Goal: Task Accomplishment & Management: Manage account settings

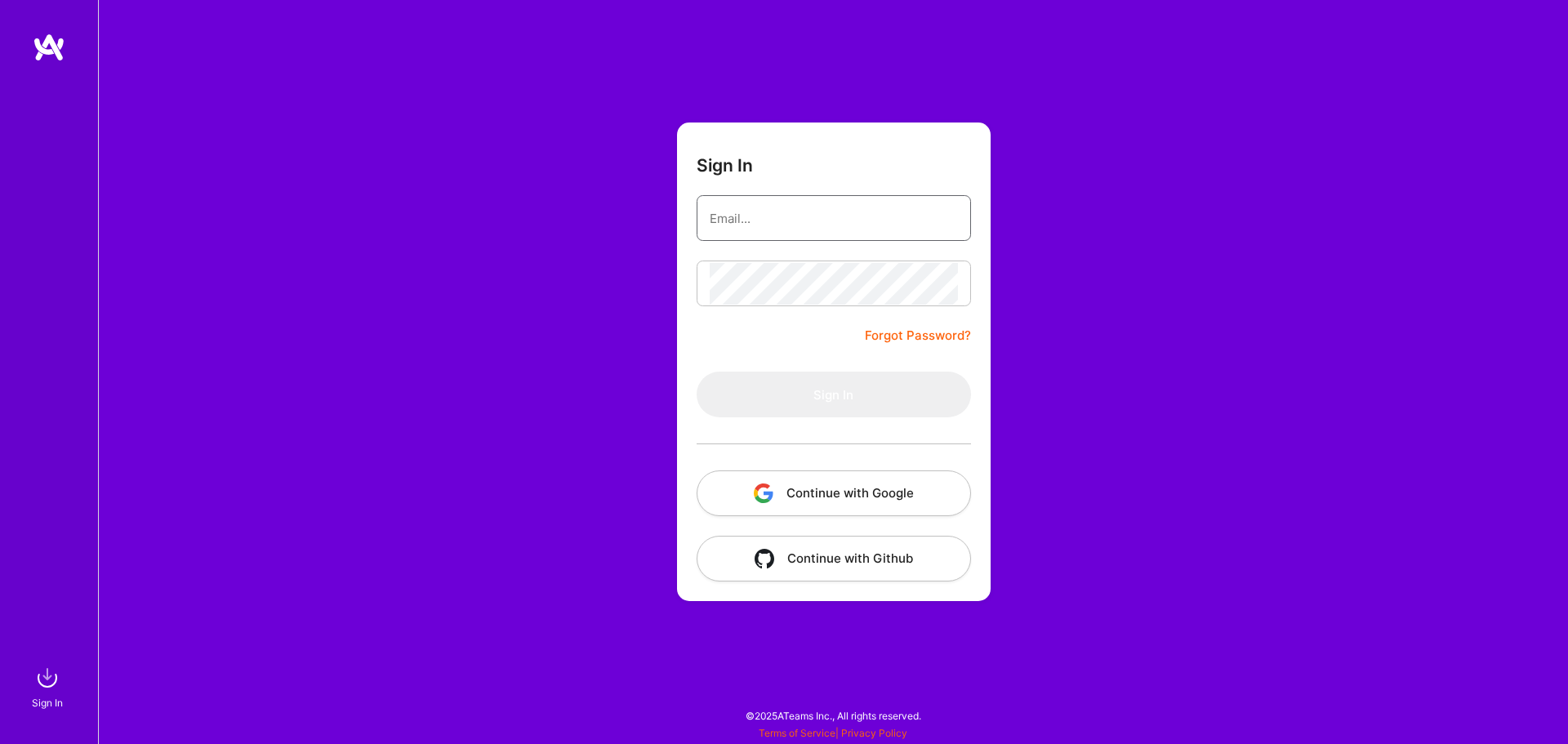
type input "[EMAIL_ADDRESS][DOMAIN_NAME]"
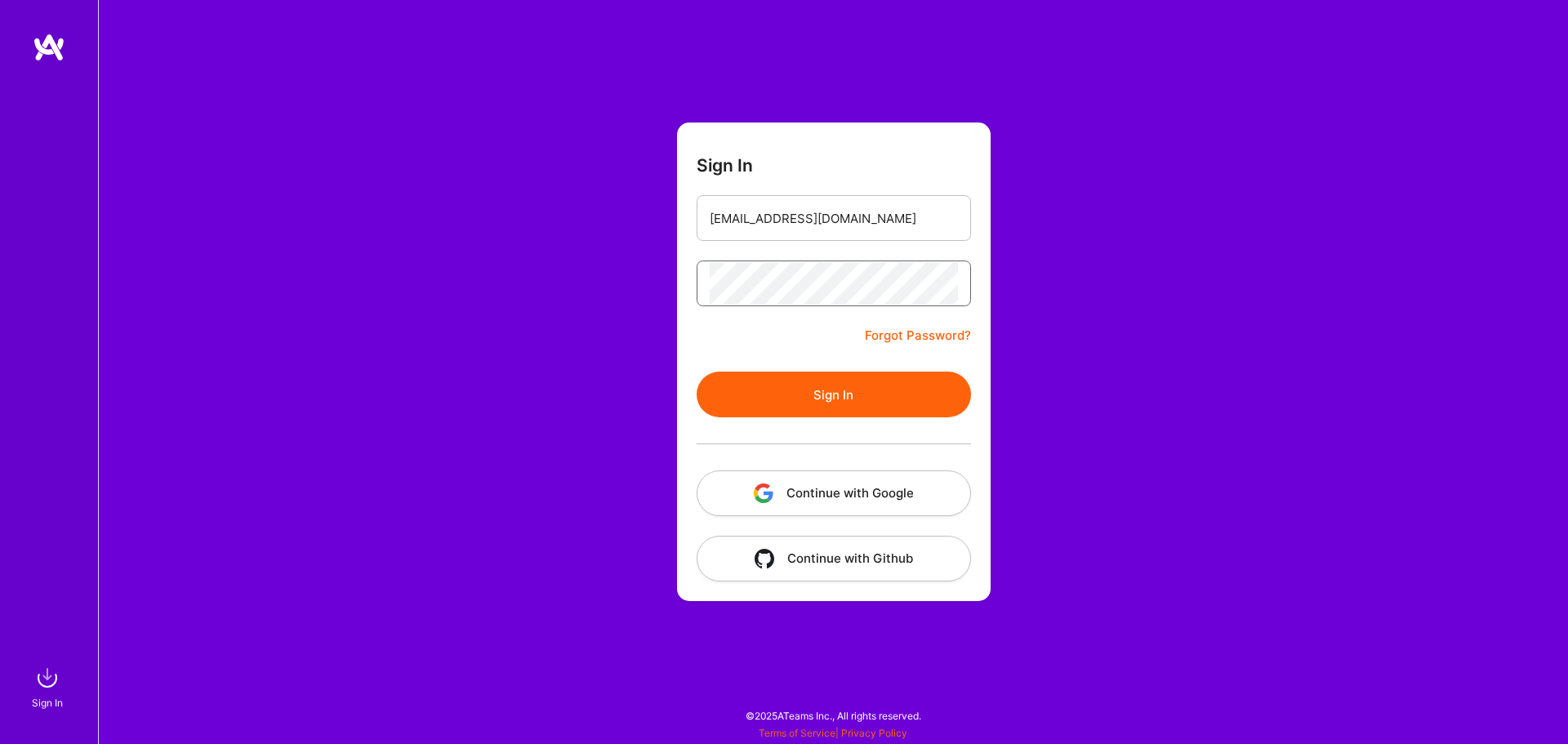
click at [697, 372] on button "Sign In" at bounding box center [834, 394] width 274 height 46
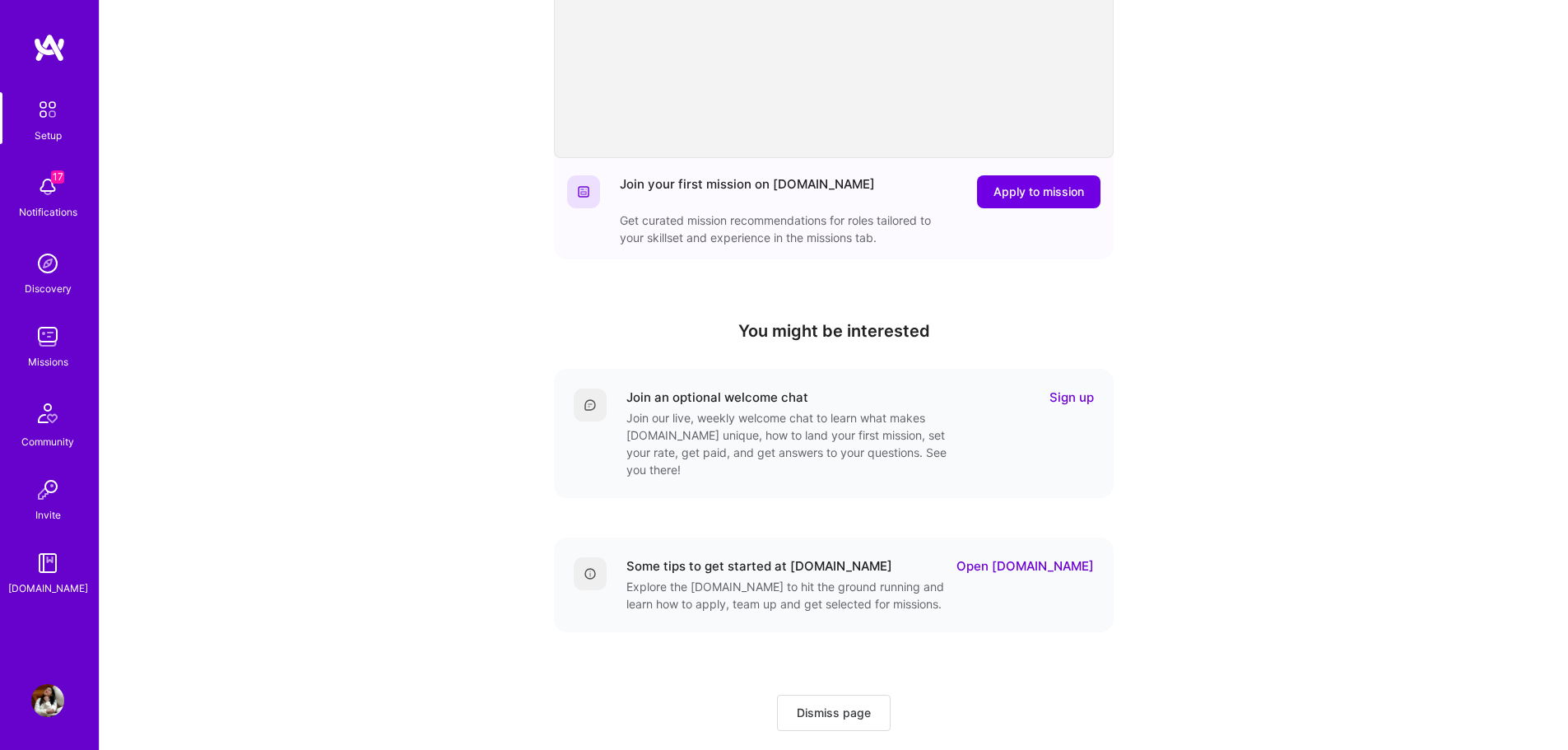
scroll to position [316, 0]
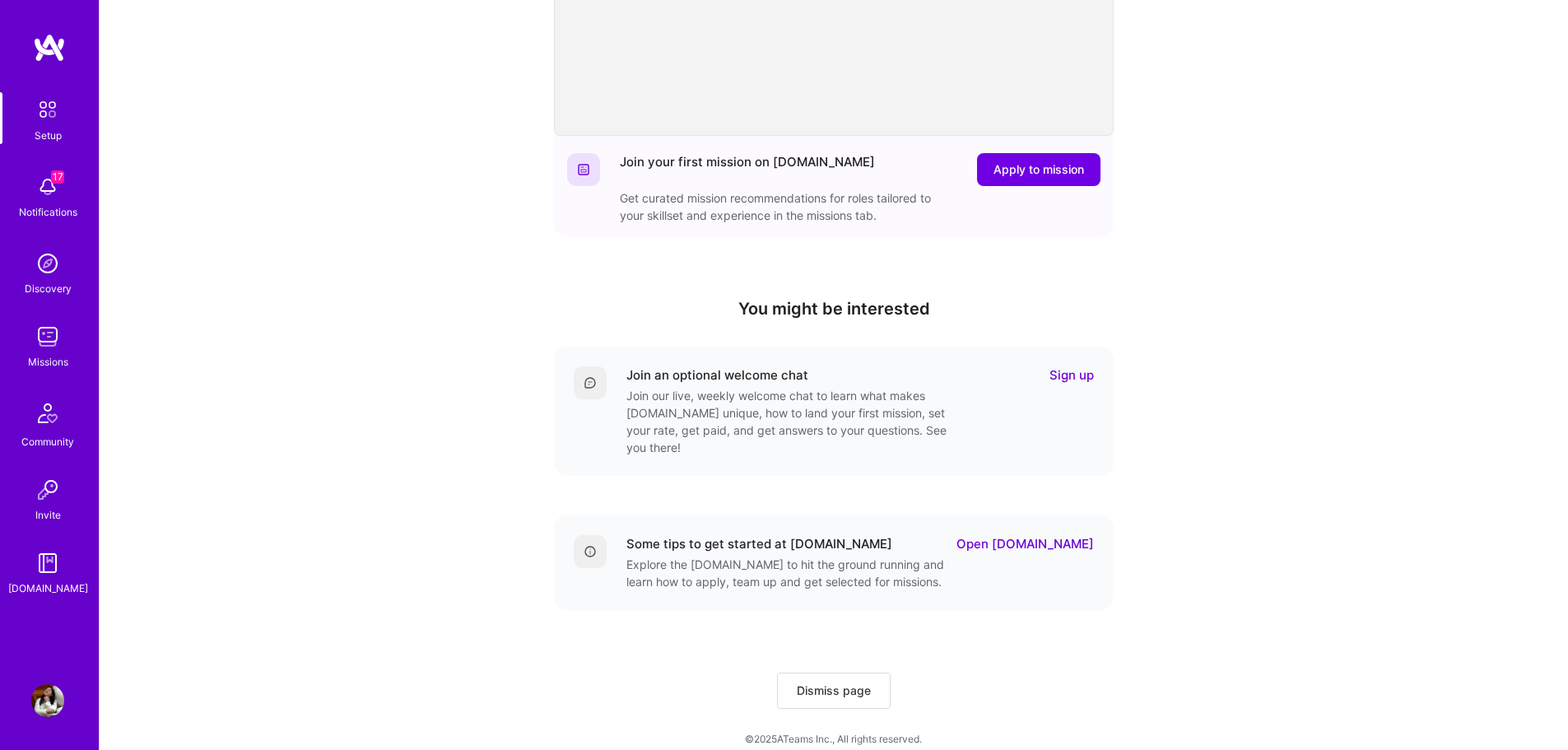
click at [57, 328] on img at bounding box center [48, 336] width 33 height 33
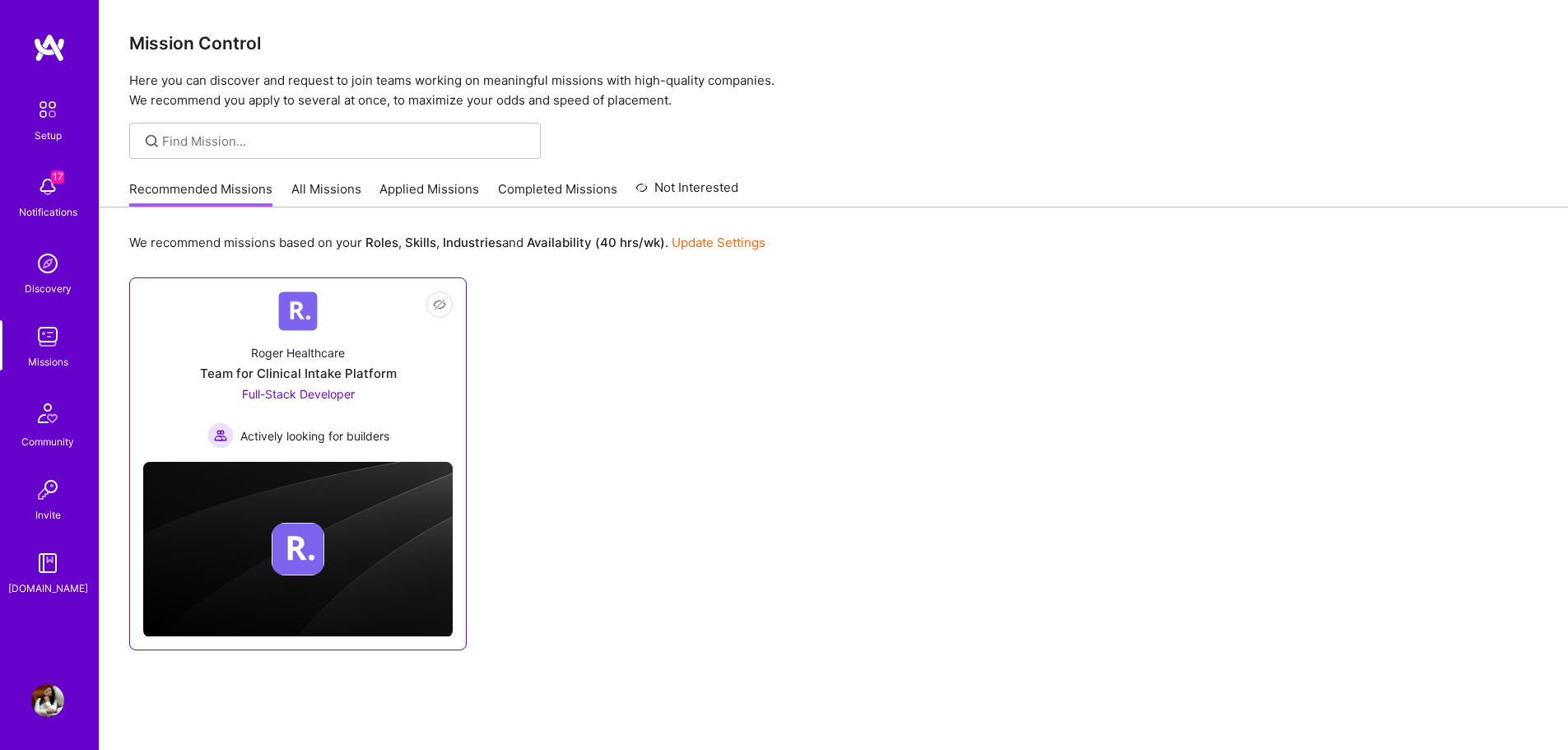
click at [268, 439] on span "Actively looking for builders" at bounding box center [315, 436] width 149 height 17
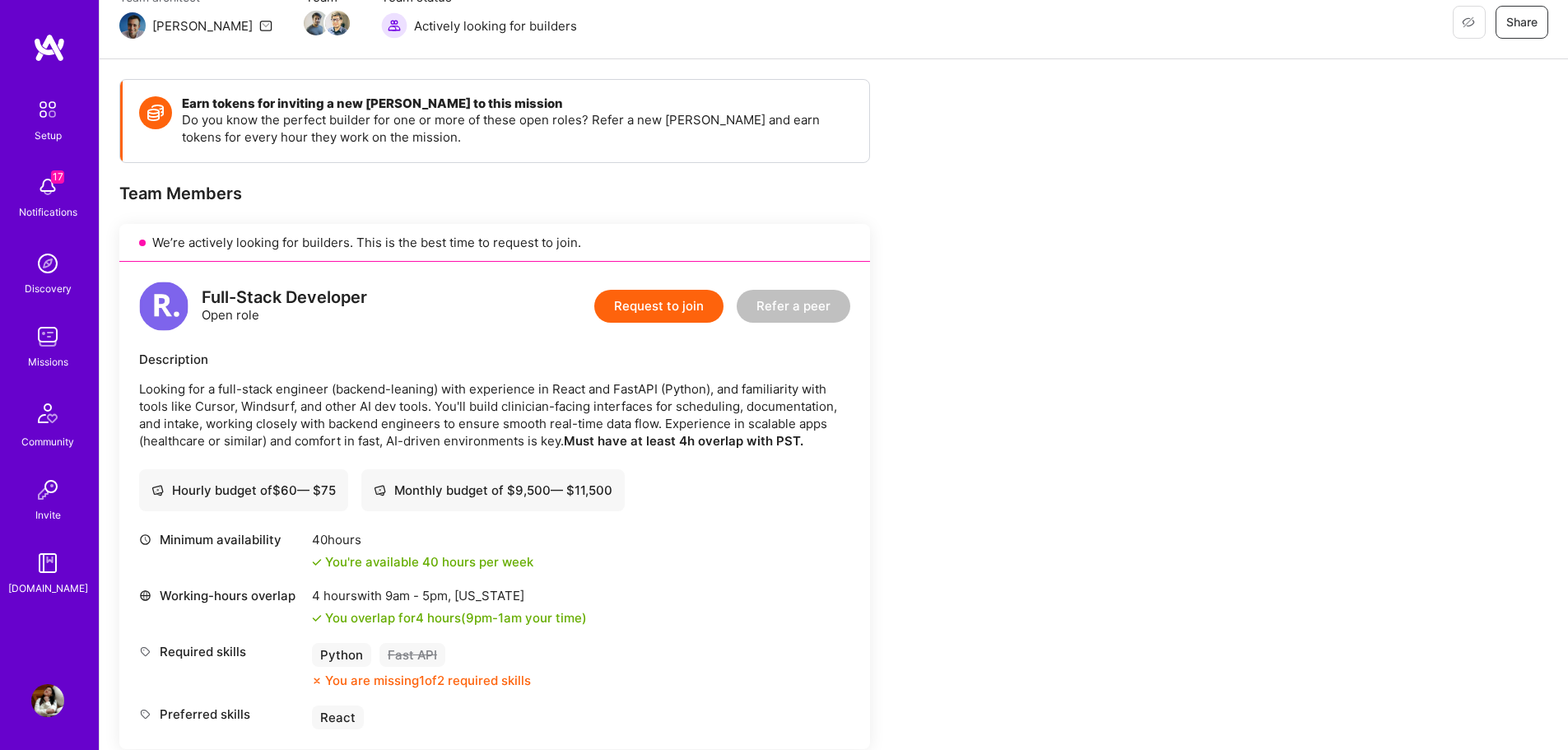
scroll to position [165, 0]
